Goal: Task Accomplishment & Management: Manage account settings

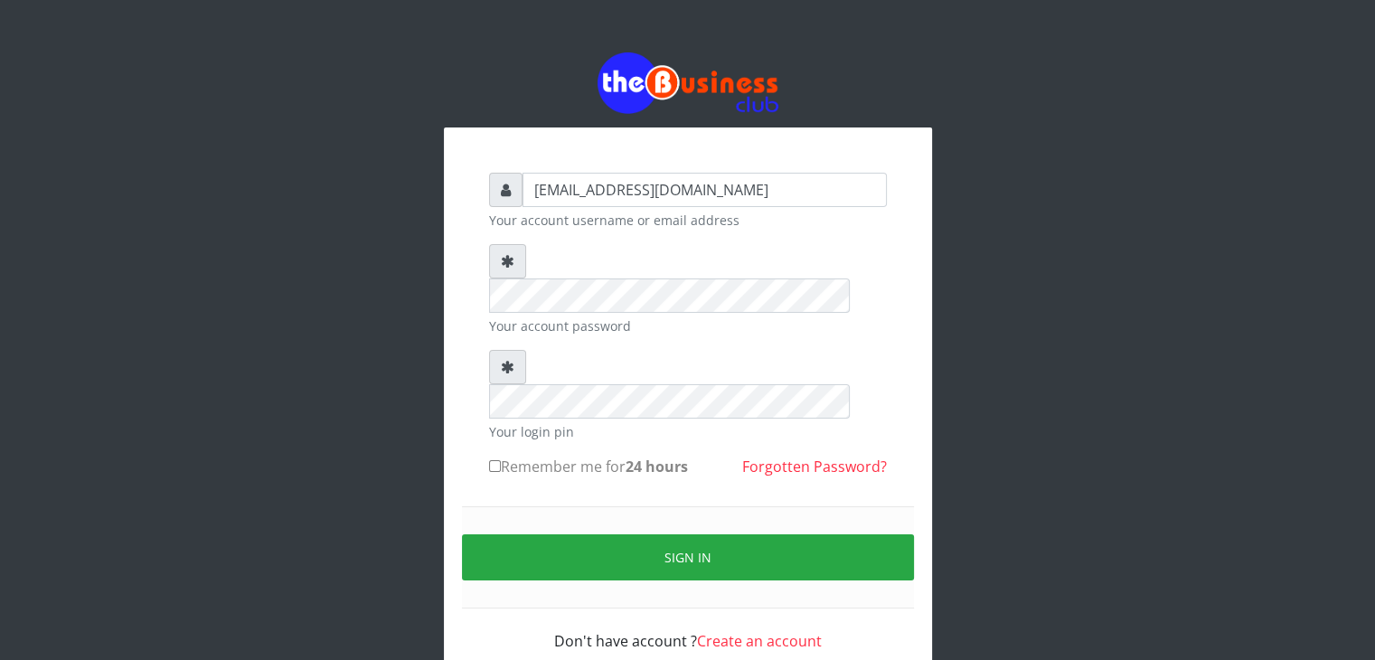
type input "[EMAIL_ADDRESS][DOMAIN_NAME]"
click at [542, 456] on label "Remember me for 24 hours" at bounding box center [588, 467] width 199 height 22
click at [501, 460] on input "Remember me for 24 hours" at bounding box center [495, 466] width 12 height 12
checkbox input "true"
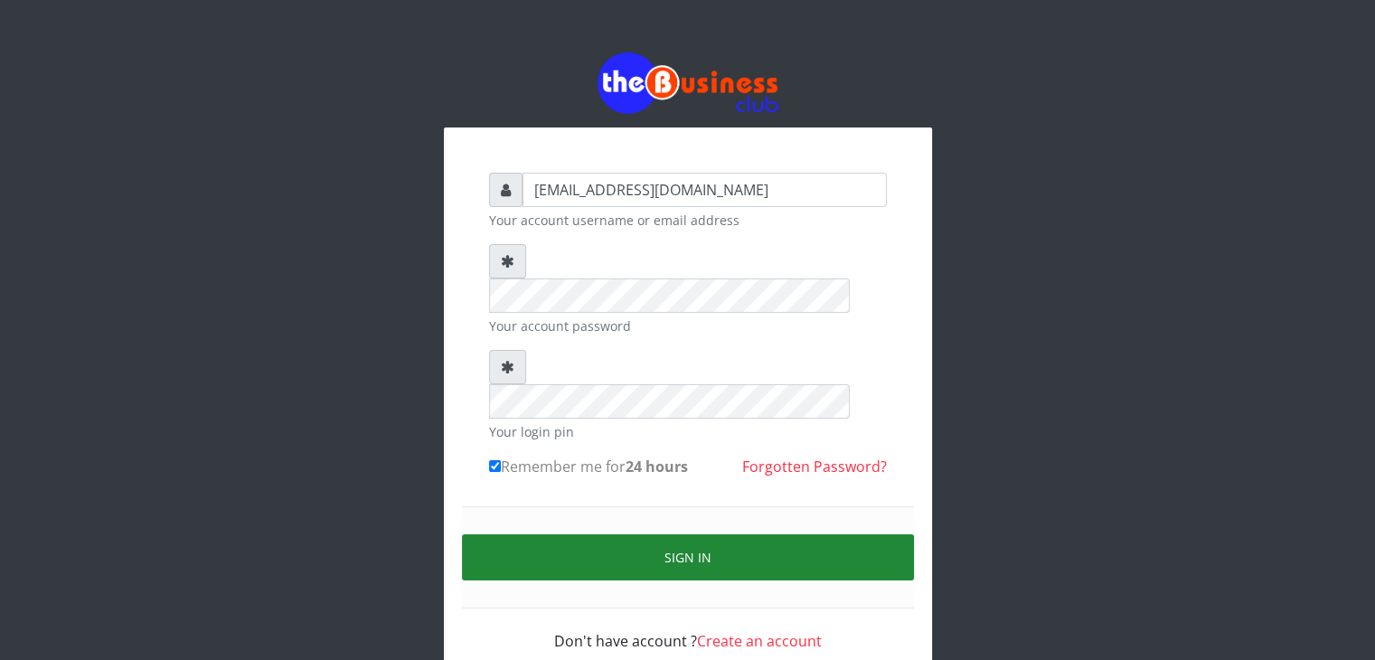
click at [623, 534] on button "Sign in" at bounding box center [688, 557] width 452 height 46
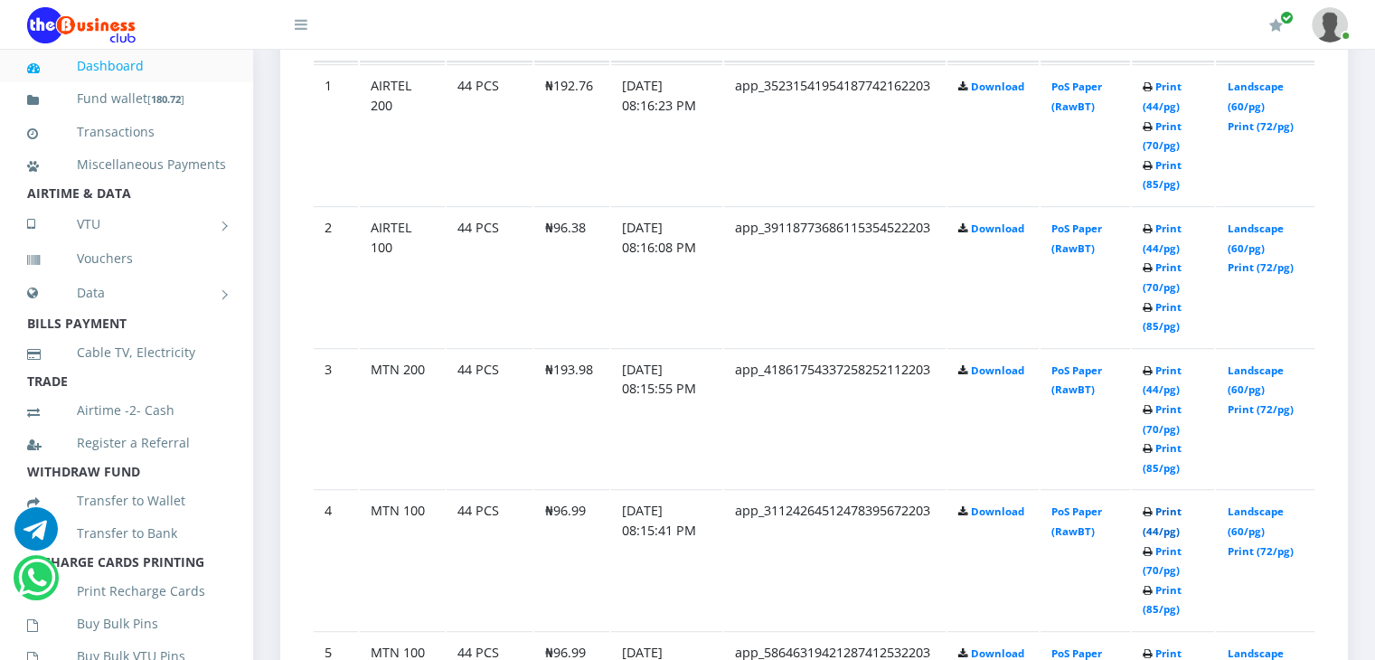
scroll to position [1051, 0]
